Goal: Information Seeking & Learning: Compare options

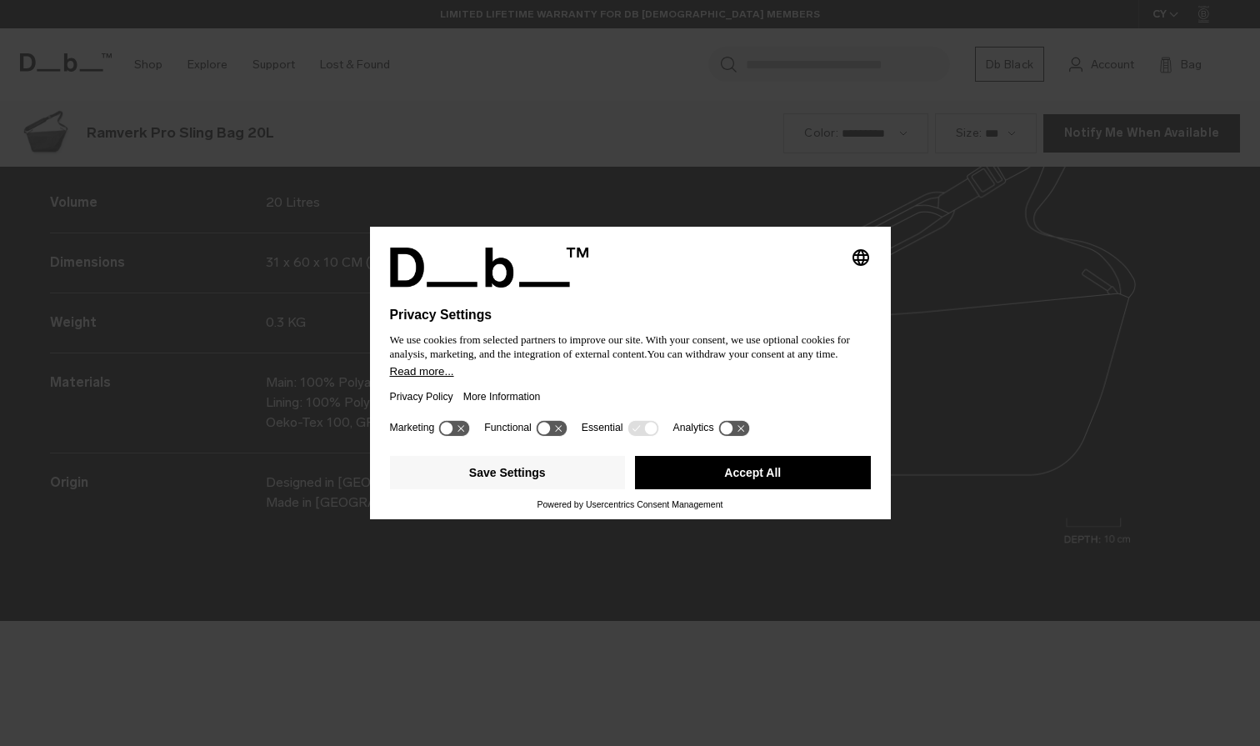
scroll to position [2237, 0]
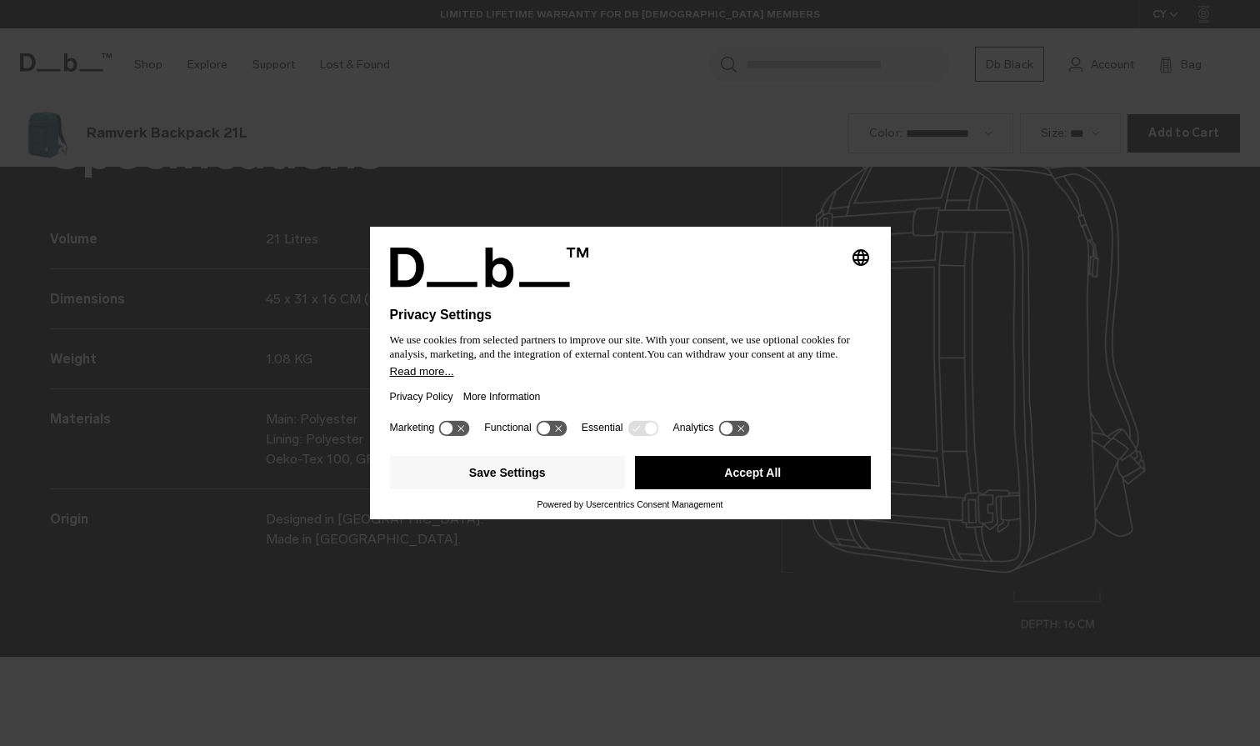
scroll to position [2237, 0]
